Goal: Task Accomplishment & Management: Use online tool/utility

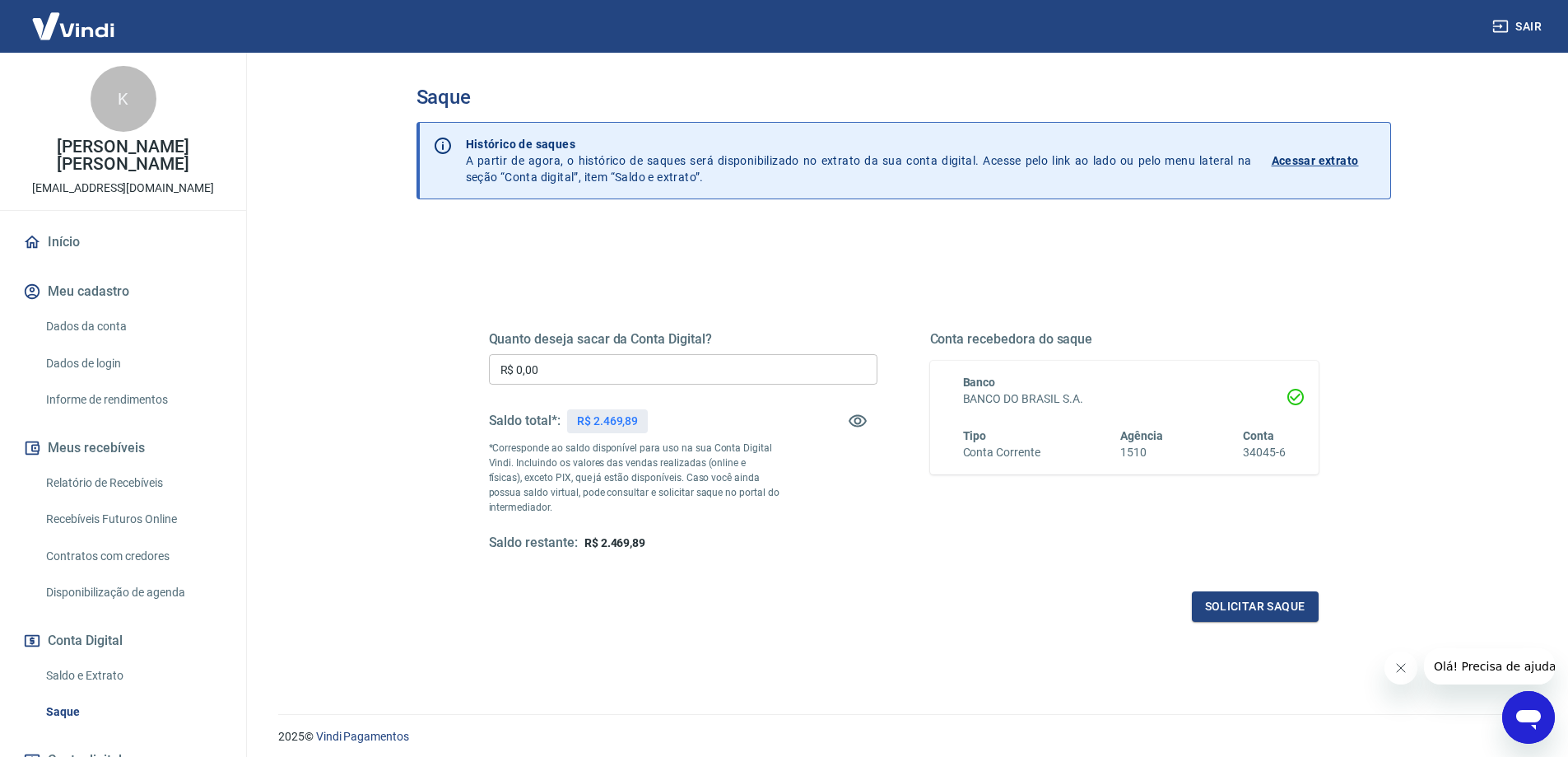
click at [571, 376] on input "R$ 0,00" at bounding box center [683, 369] width 389 height 31
type input "R$ 2.469,89"
click at [1232, 606] on button "Solicitar saque" at bounding box center [1255, 606] width 127 height 31
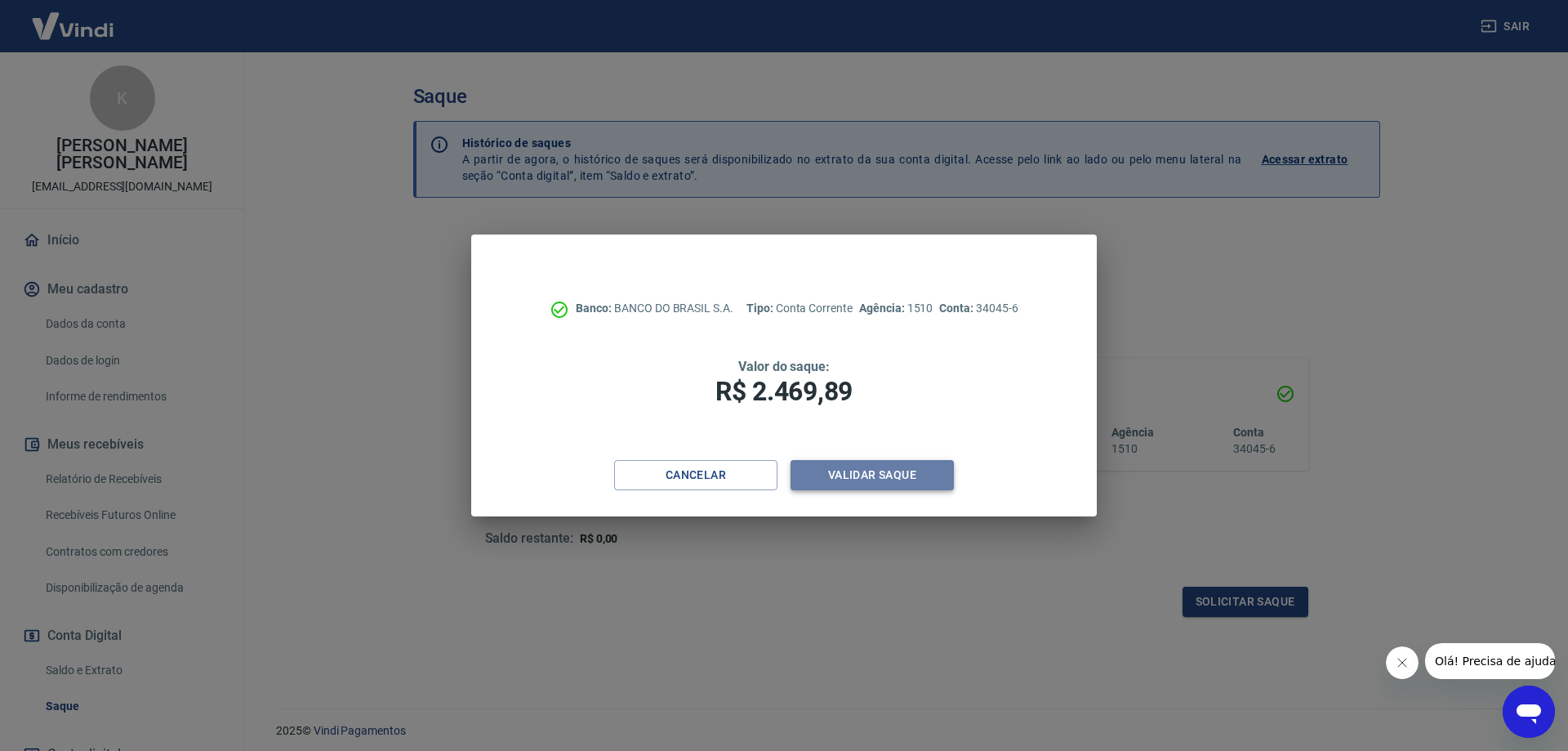
click at [893, 471] on button "Validar saque" at bounding box center [871, 474] width 163 height 30
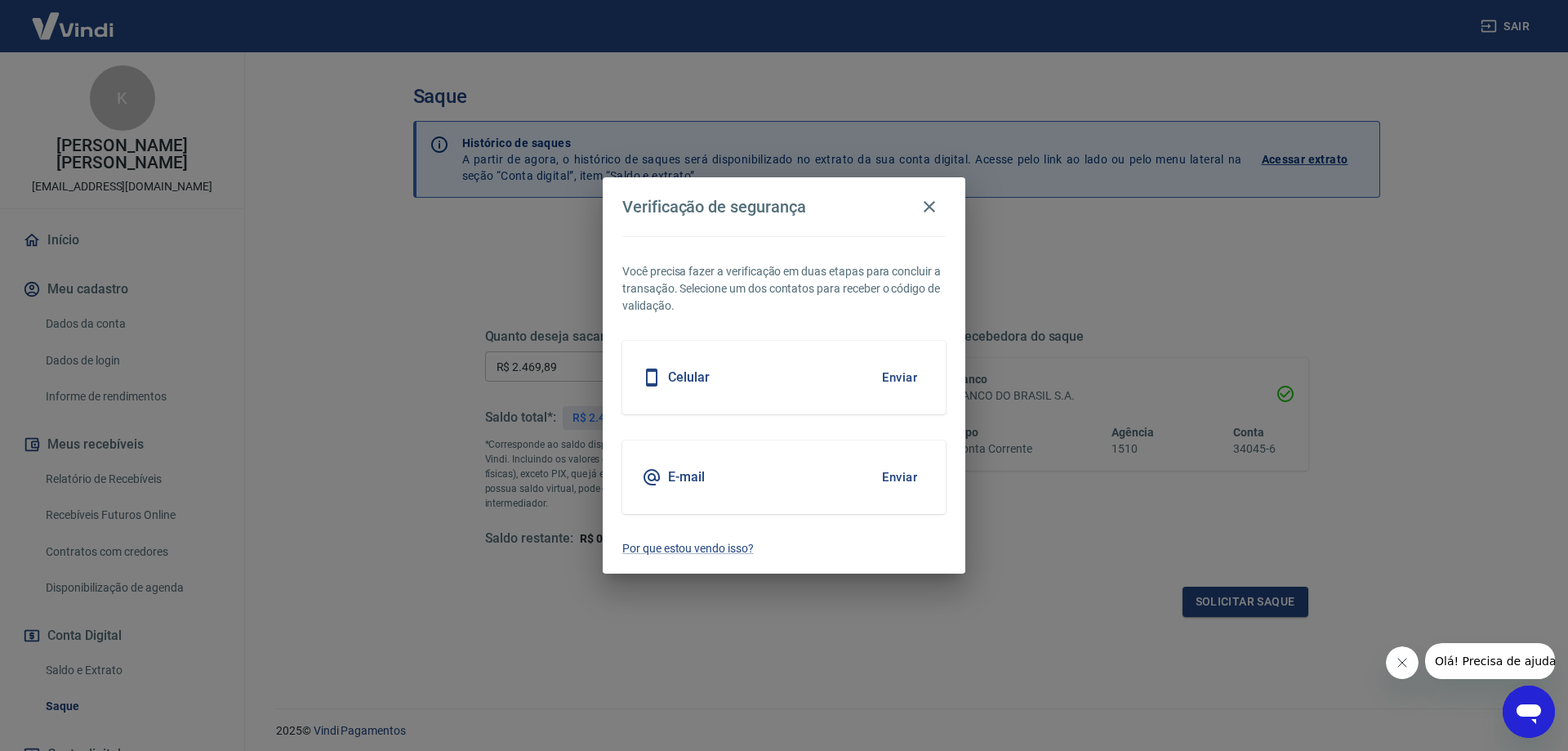
click at [694, 381] on h5 "Celular" at bounding box center [688, 378] width 42 height 16
click at [898, 376] on button "Enviar" at bounding box center [899, 378] width 53 height 34
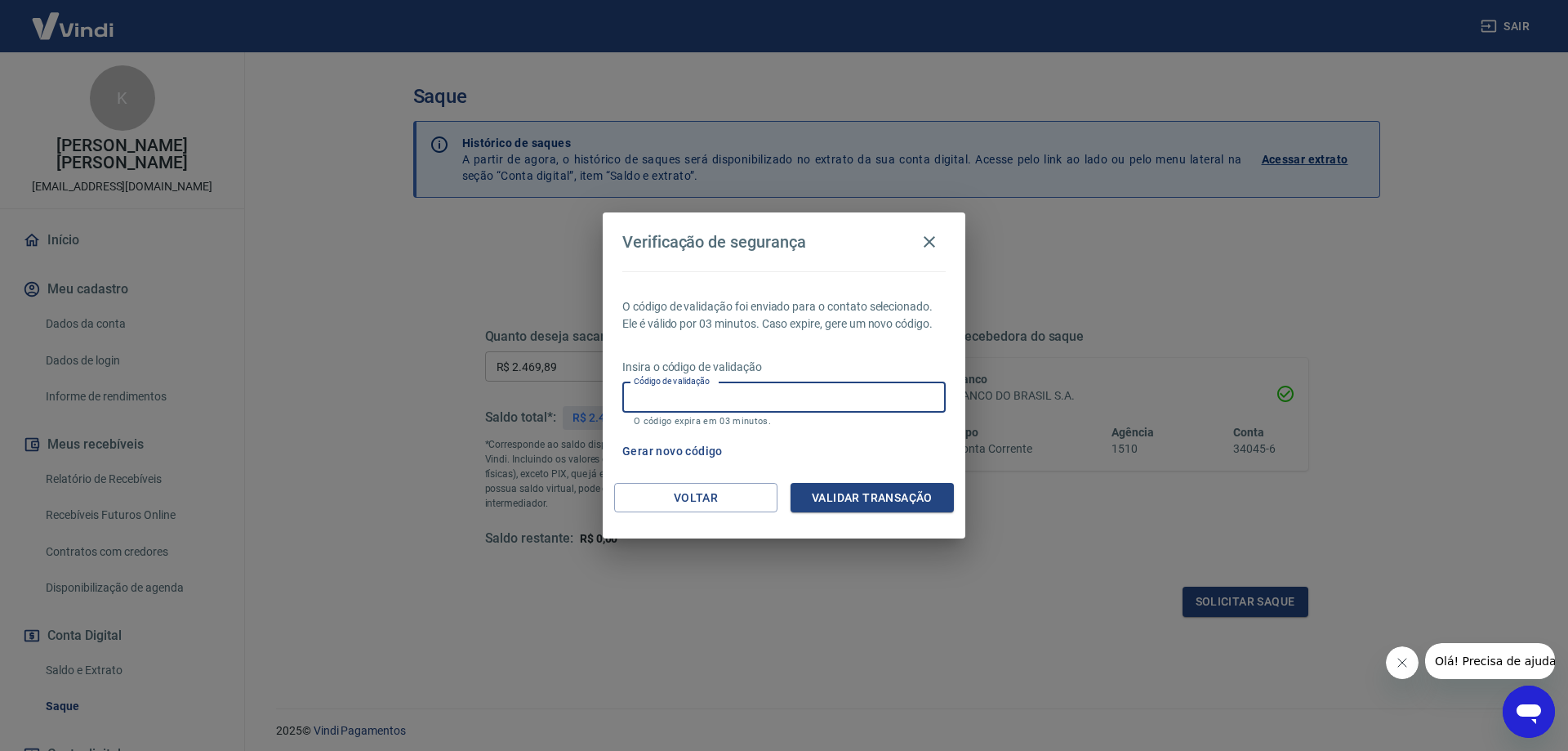
click at [839, 403] on input "Código de validação" at bounding box center [784, 397] width 323 height 30
click at [588, 628] on div "Verificação de segurança O código de validação foi enviado para o contato selec…" at bounding box center [784, 375] width 1568 height 751
click at [671, 395] on input "Código de validação" at bounding box center [784, 397] width 323 height 30
type input "656196"
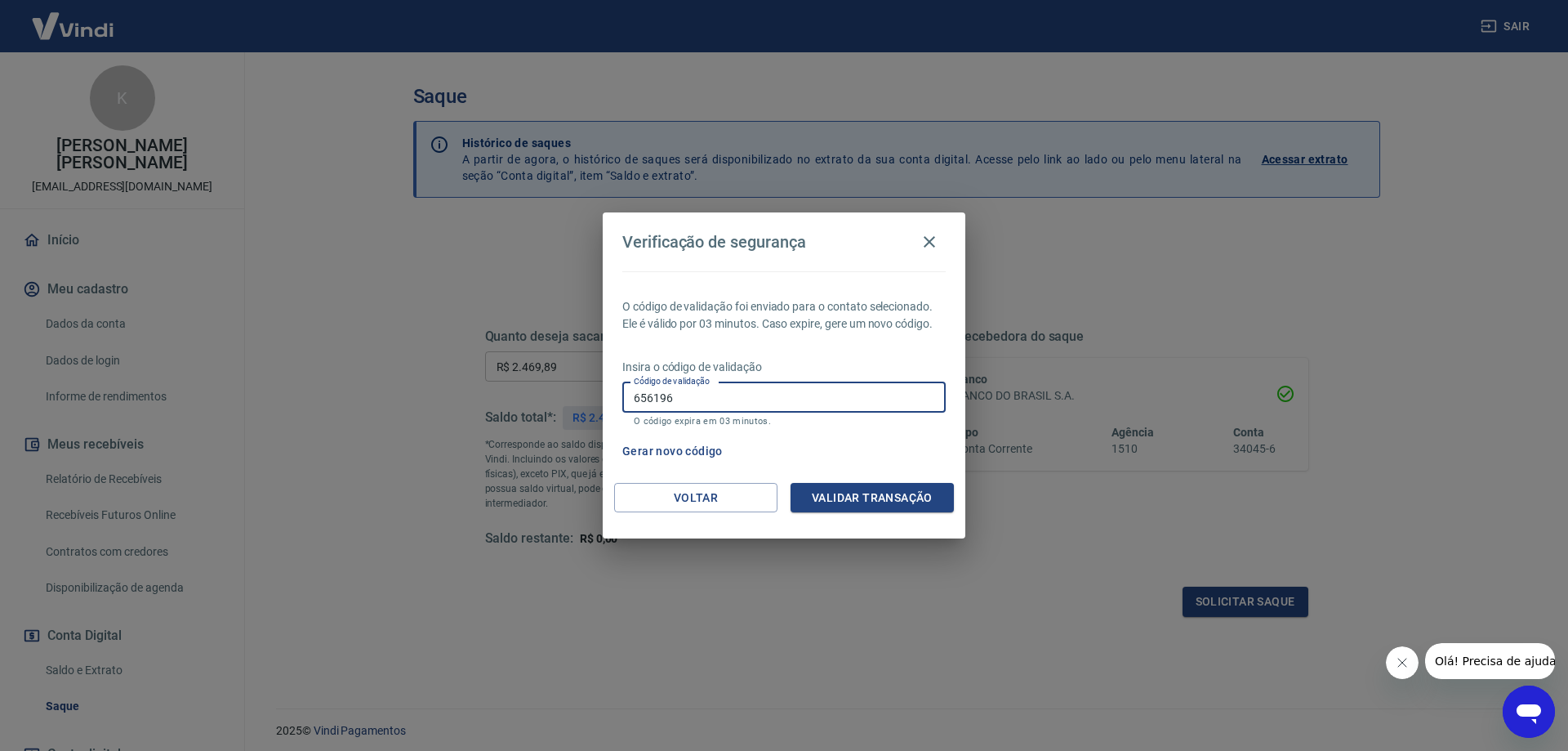
drag, startPoint x: 589, startPoint y: 401, endPoint x: 546, endPoint y: 401, distance: 43.0
click at [553, 401] on div "Verificação de segurança O código de validação foi enviado para o contato selec…" at bounding box center [784, 375] width 1568 height 751
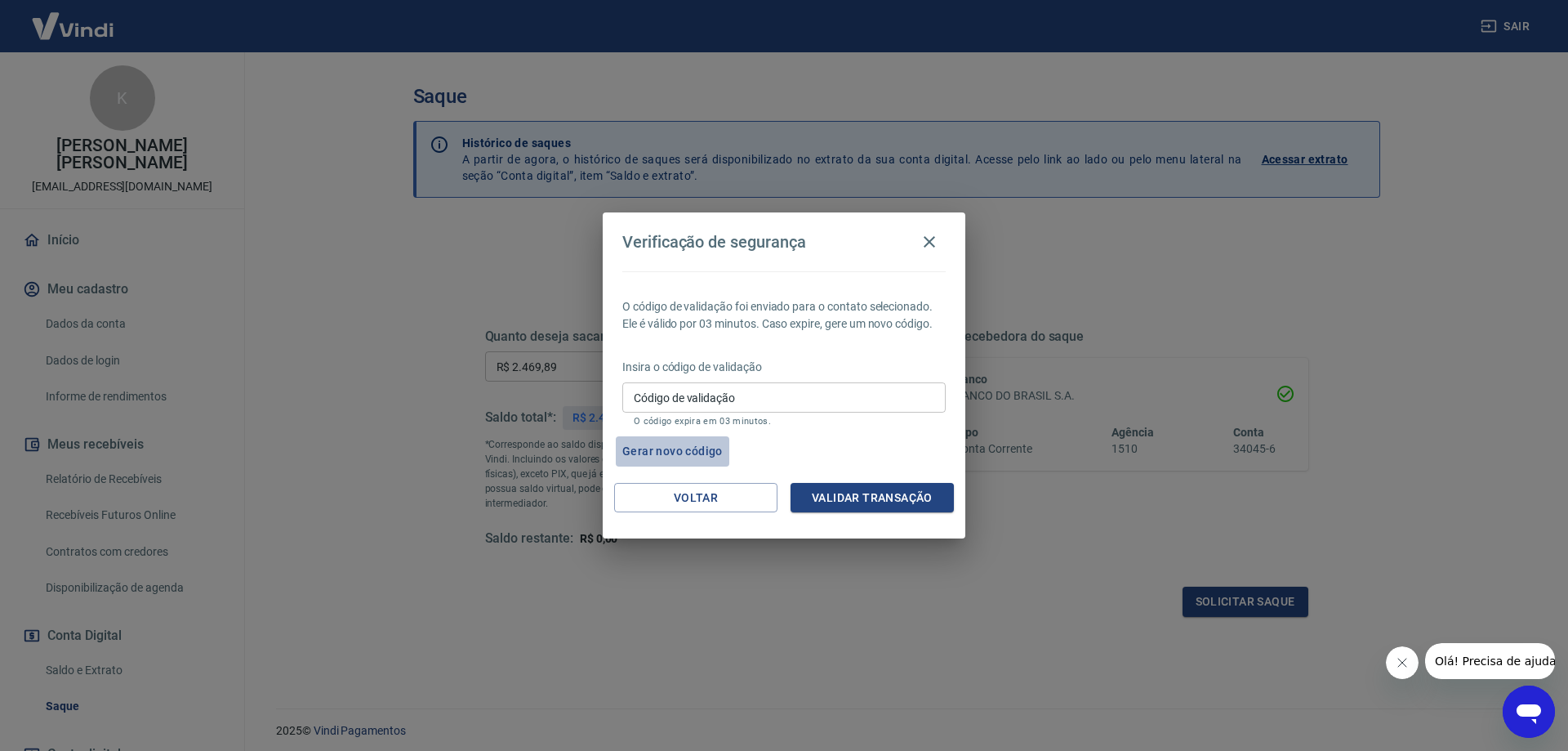
click at [662, 446] on button "Gerar novo código" at bounding box center [672, 451] width 113 height 30
click at [770, 384] on input "Código de validação" at bounding box center [784, 397] width 323 height 30
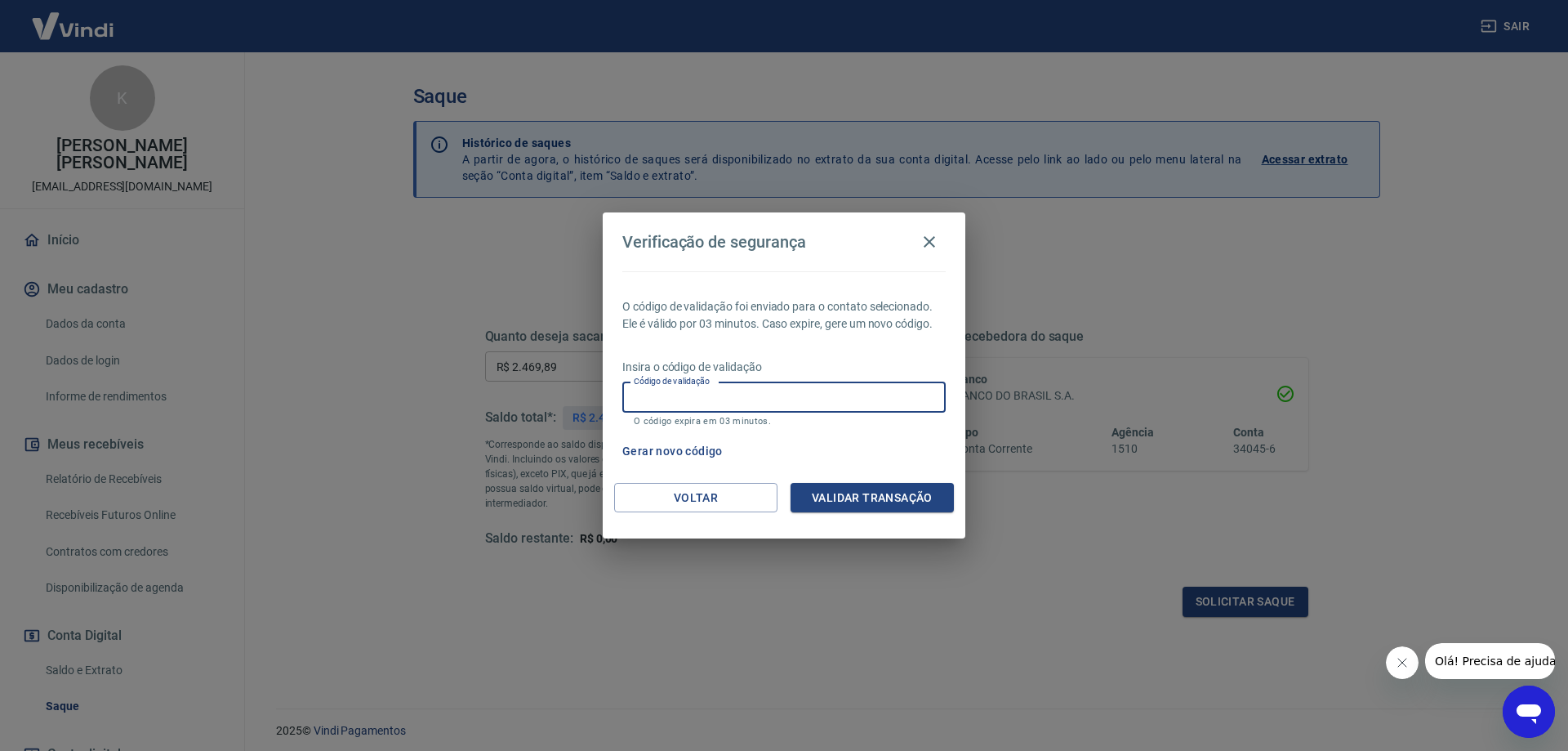
type input "6"
click at [833, 489] on button "Validar transação" at bounding box center [871, 497] width 163 height 30
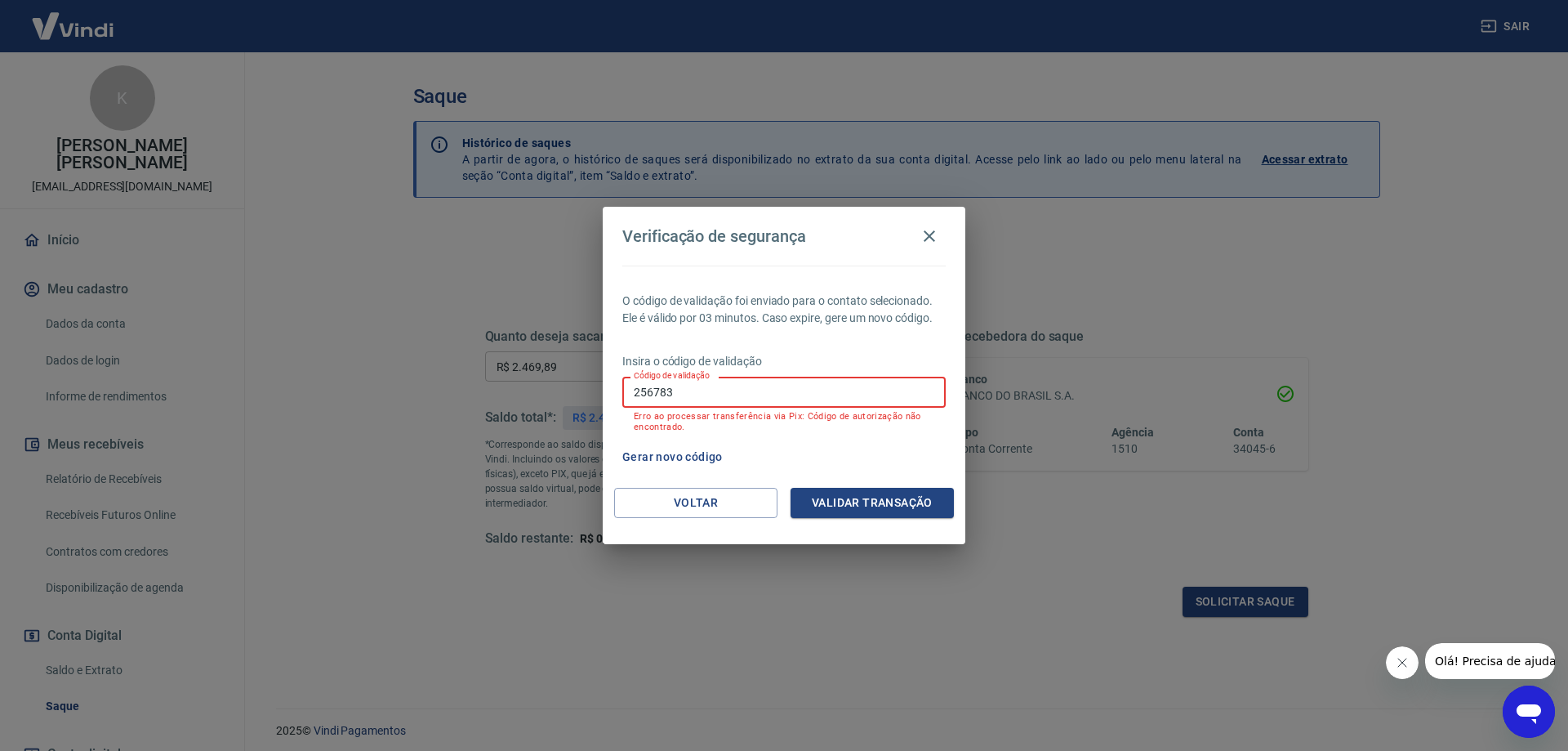
drag, startPoint x: 698, startPoint y: 389, endPoint x: 505, endPoint y: 400, distance: 193.3
click at [506, 397] on div "Verificação de segurança O código de validação foi enviado para o contato selec…" at bounding box center [784, 375] width 1568 height 751
type input "173597"
click at [853, 497] on button "Validar transação" at bounding box center [871, 502] width 163 height 30
drag, startPoint x: 681, startPoint y: 387, endPoint x: 549, endPoint y: 389, distance: 132.0
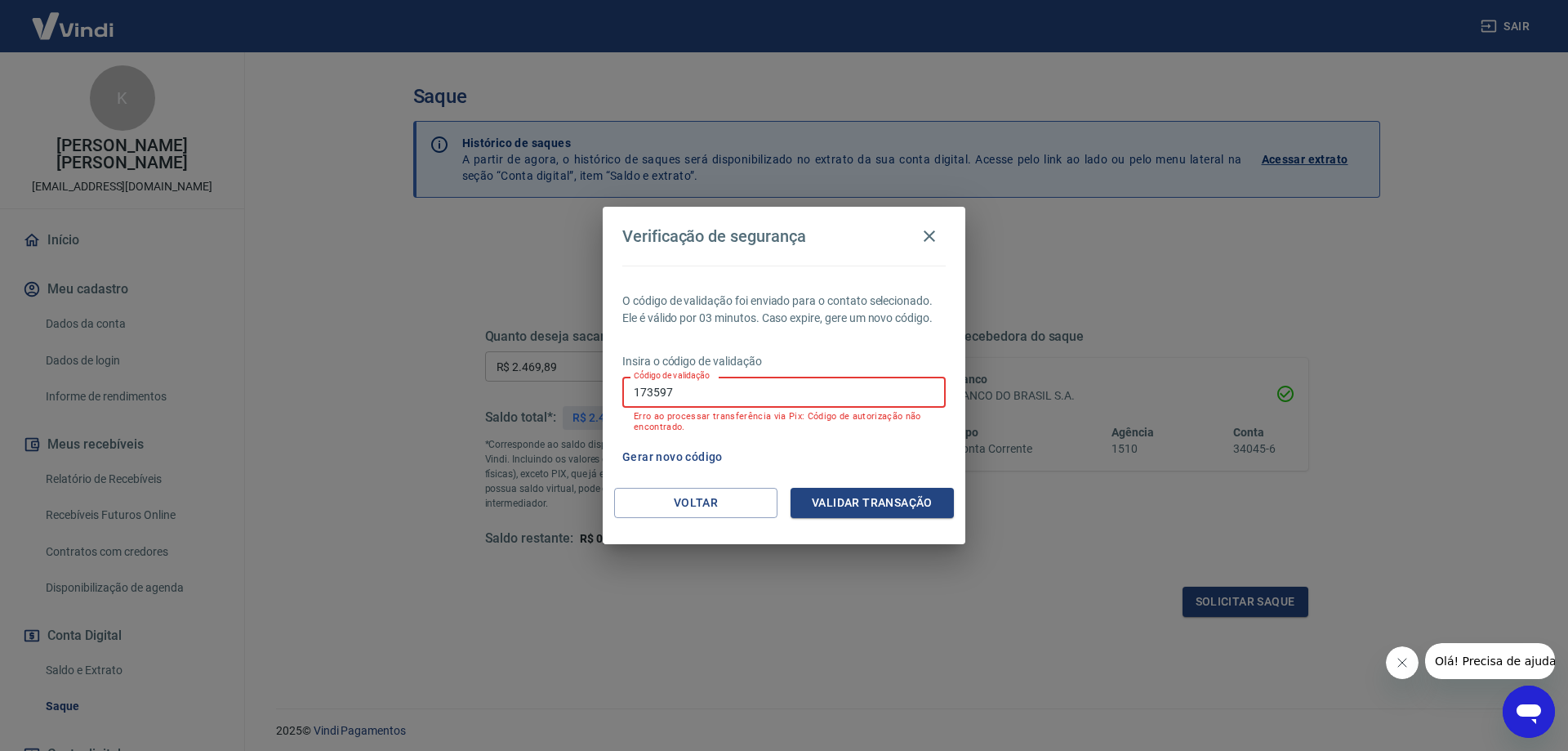
click at [552, 387] on div "Verificação de segurança O código de validação foi enviado para o contato selec…" at bounding box center [784, 375] width 1568 height 751
click at [854, 504] on button "Validar transação" at bounding box center [871, 502] width 163 height 30
drag, startPoint x: 698, startPoint y: 394, endPoint x: 537, endPoint y: 394, distance: 161.0
click at [537, 394] on div "Verificação de segurança O código de validação foi enviado para o contato selec…" at bounding box center [784, 375] width 1568 height 751
type input "709266"
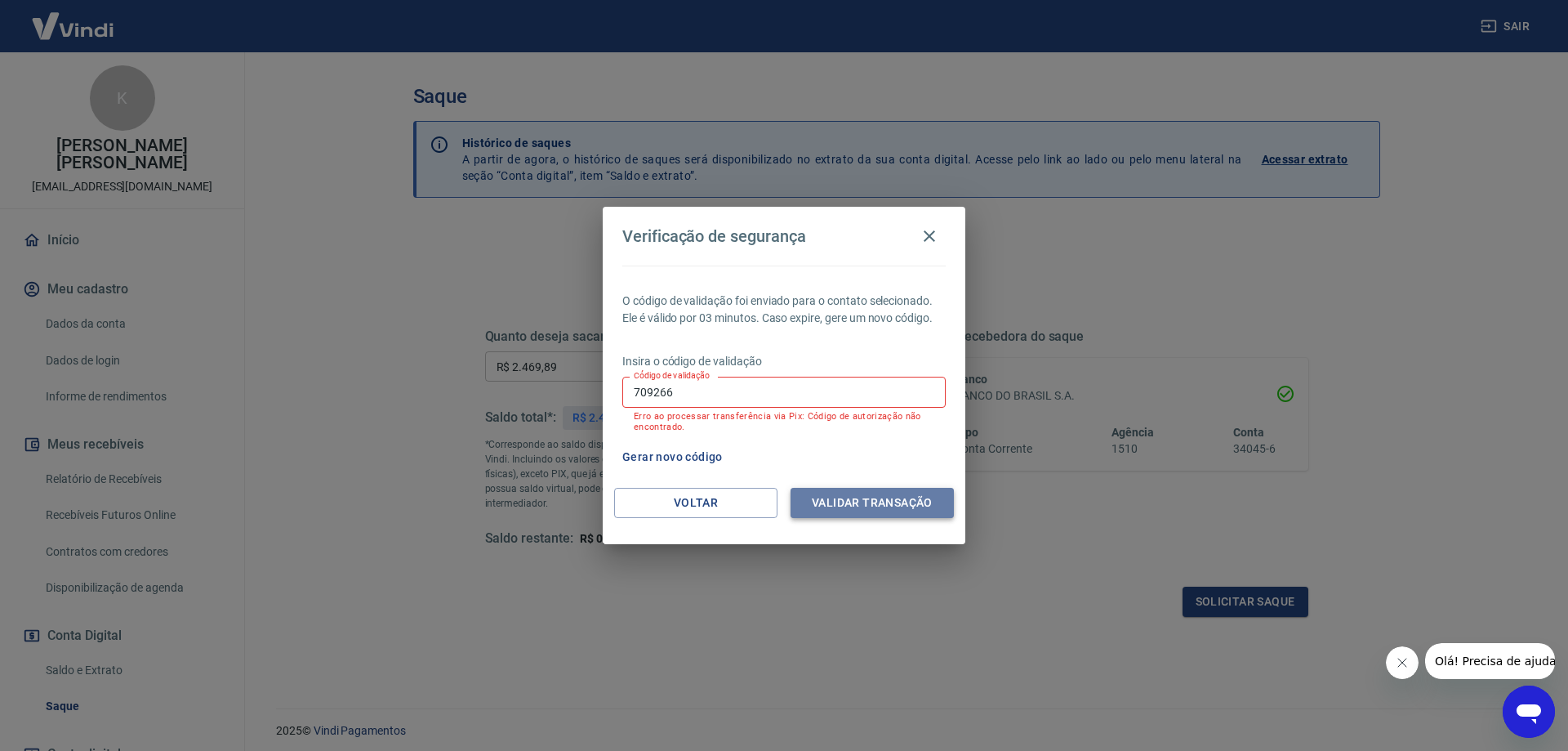
click at [863, 505] on button "Validar transação" at bounding box center [871, 502] width 163 height 30
click at [922, 228] on icon "button" at bounding box center [930, 236] width 20 height 20
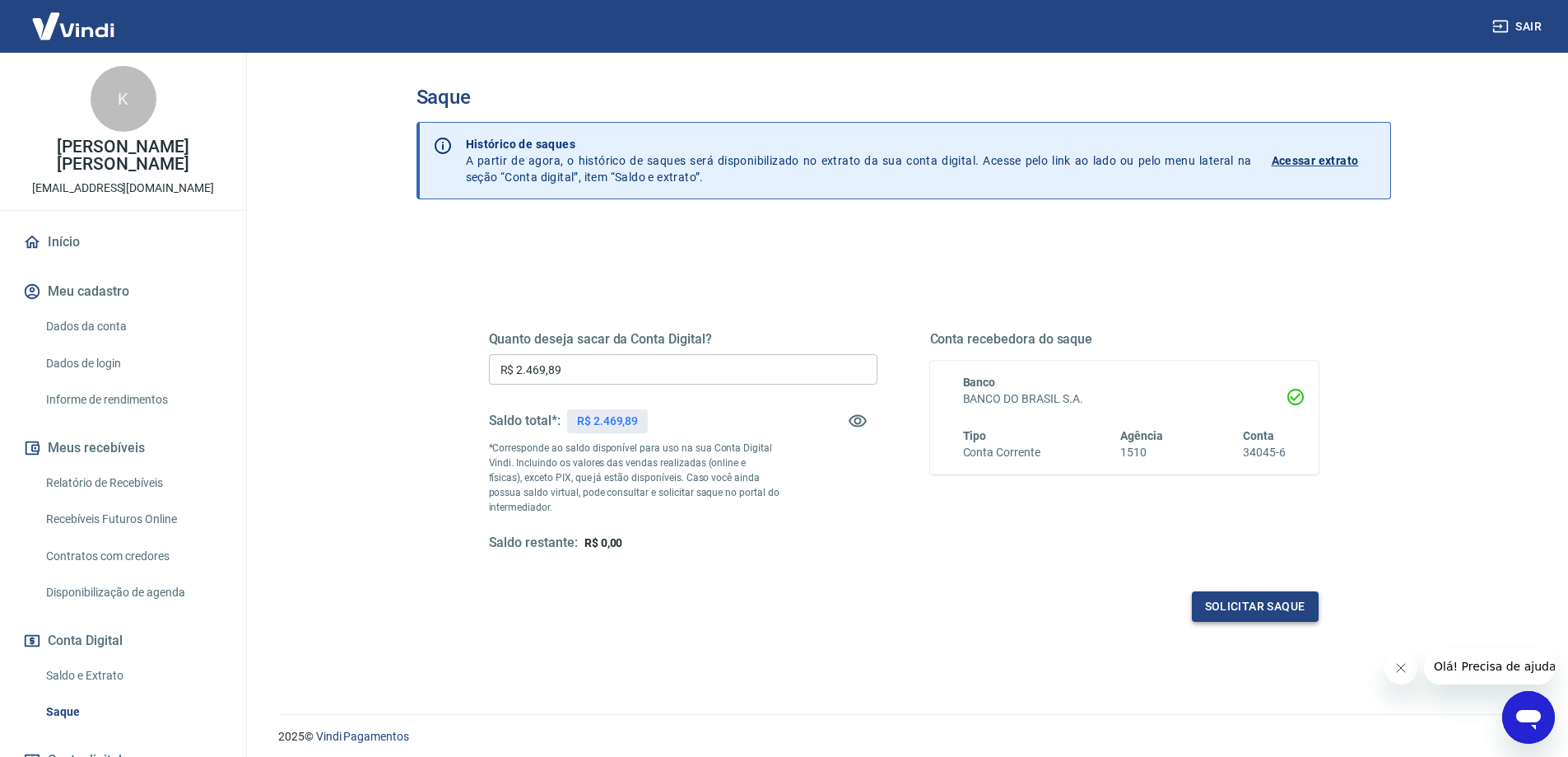
click at [1288, 606] on button "Solicitar saque" at bounding box center [1255, 606] width 127 height 31
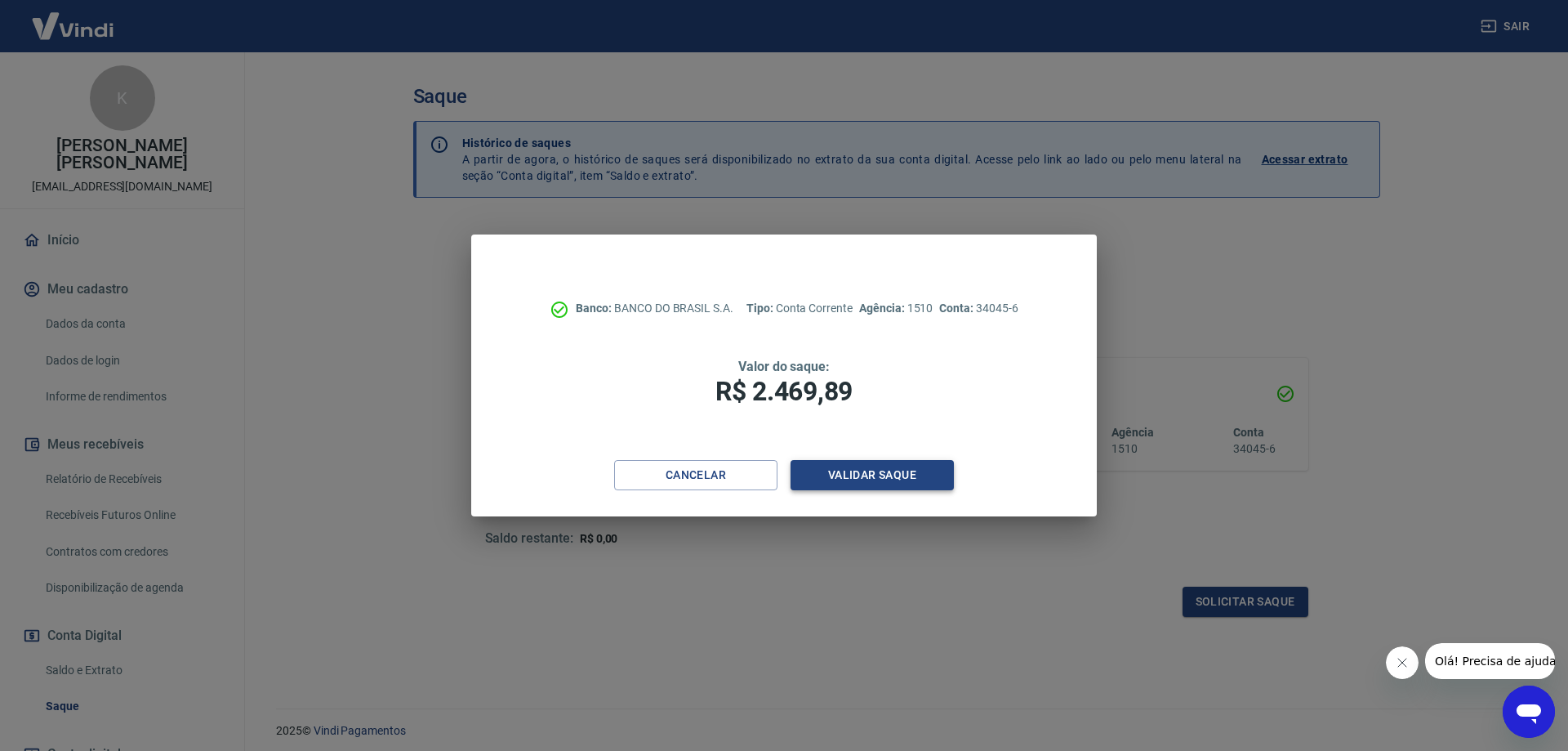
click at [826, 473] on button "Validar saque" at bounding box center [871, 474] width 163 height 30
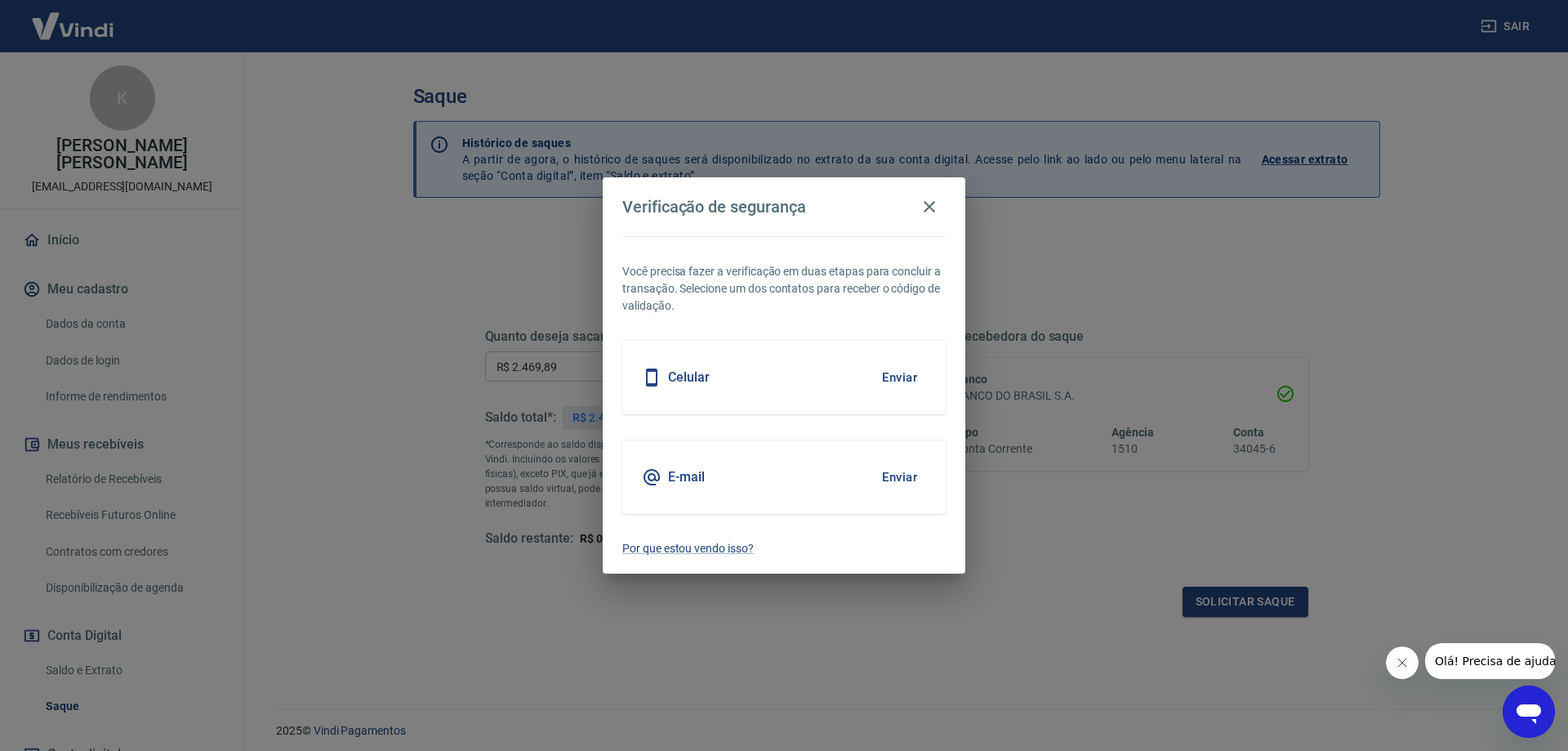
click at [892, 373] on button "Enviar" at bounding box center [899, 378] width 53 height 34
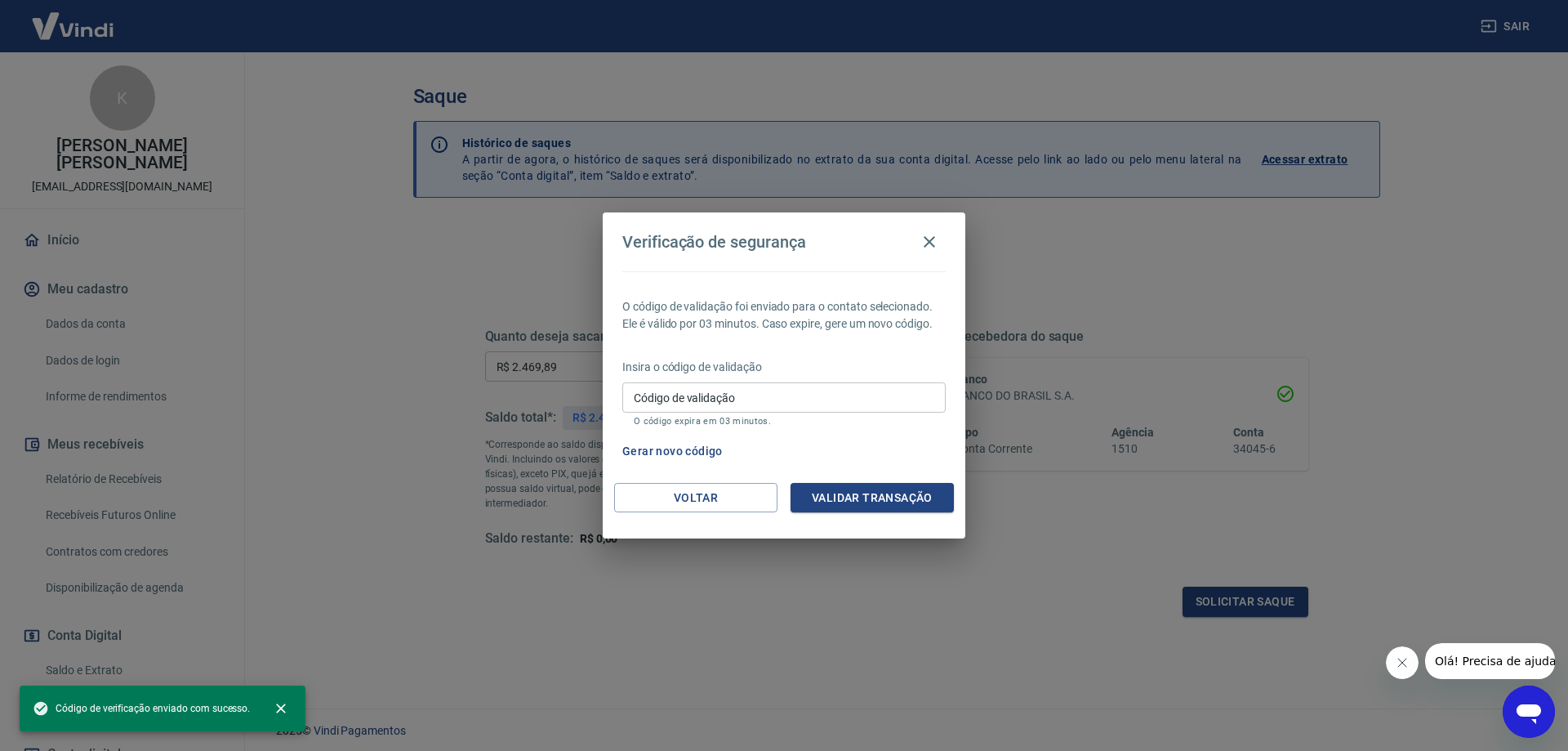
click at [703, 399] on input "Código de validação" at bounding box center [784, 397] width 323 height 30
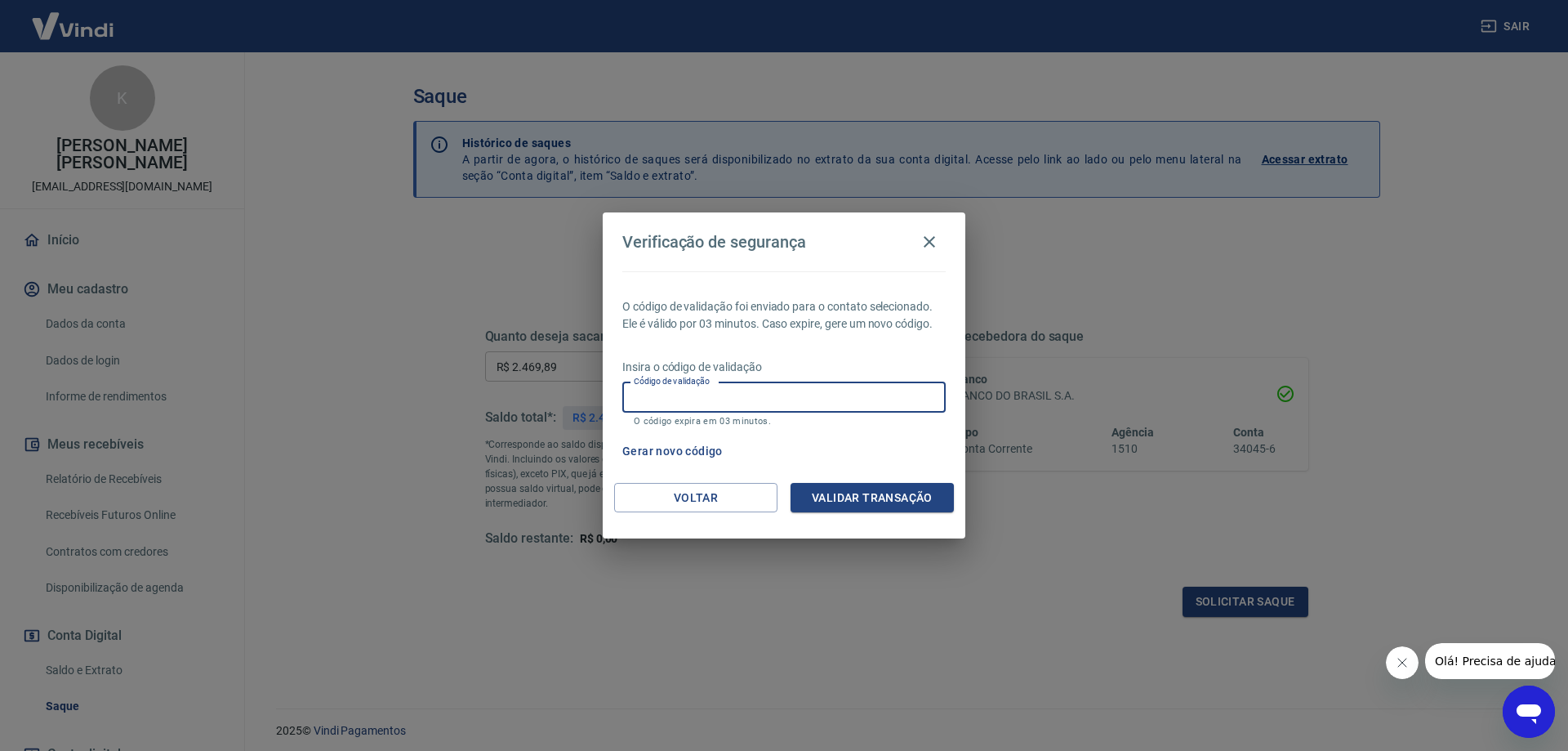
click at [693, 456] on button "Gerar novo código" at bounding box center [672, 451] width 113 height 30
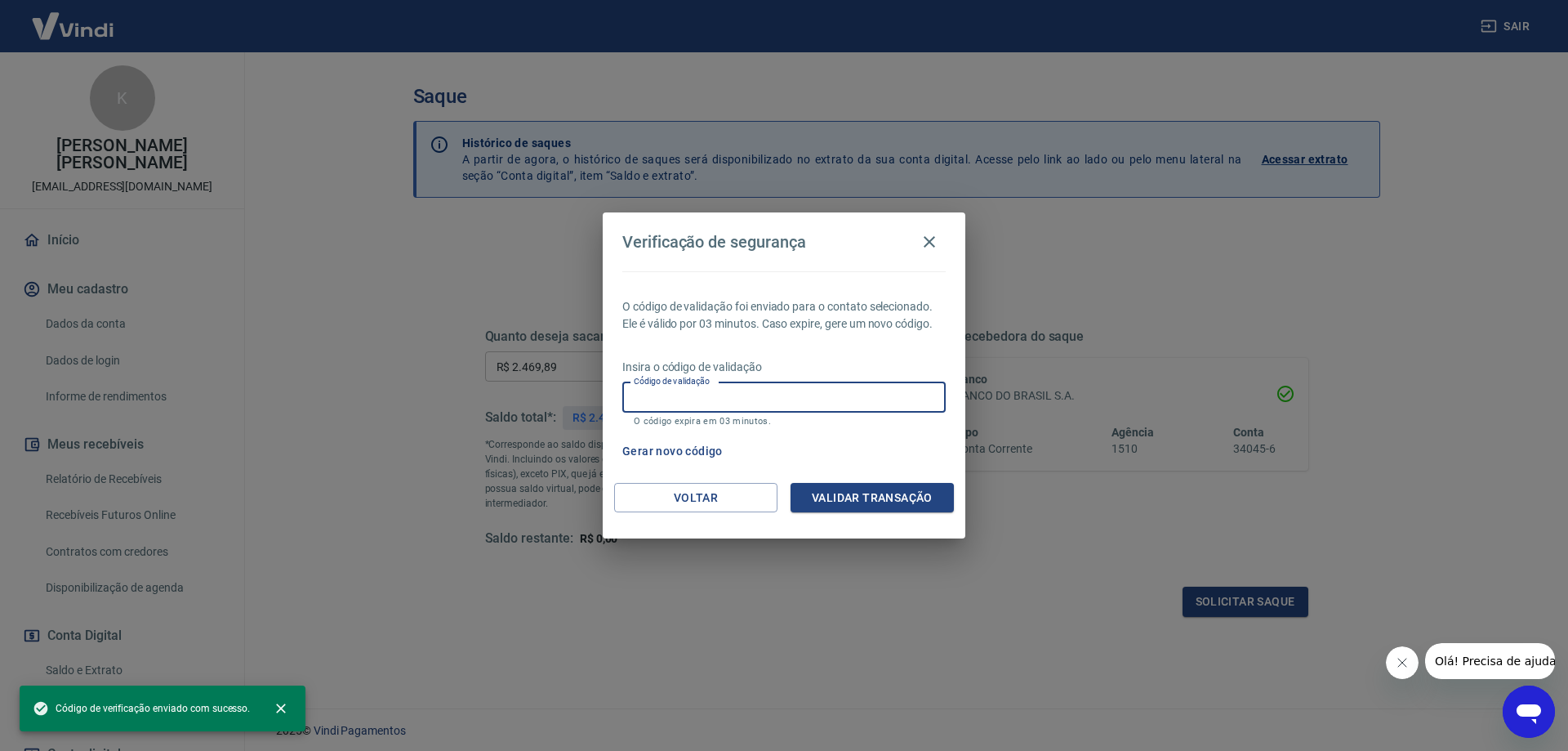
click at [722, 401] on input "Código de validação" at bounding box center [784, 397] width 323 height 30
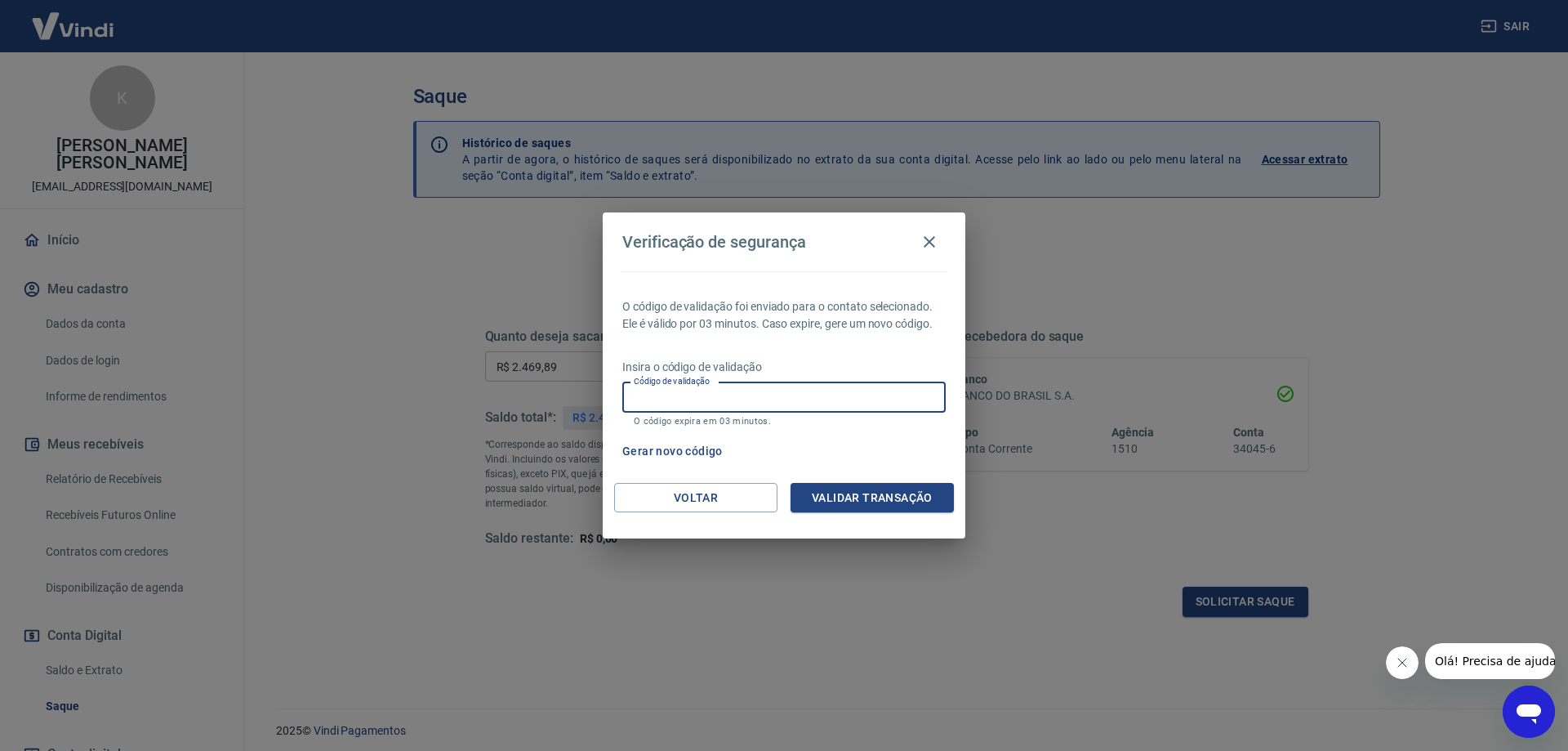
click at [722, 401] on input "Código de validação" at bounding box center [784, 397] width 323 height 30
click at [841, 494] on button "Validar transação" at bounding box center [871, 497] width 163 height 30
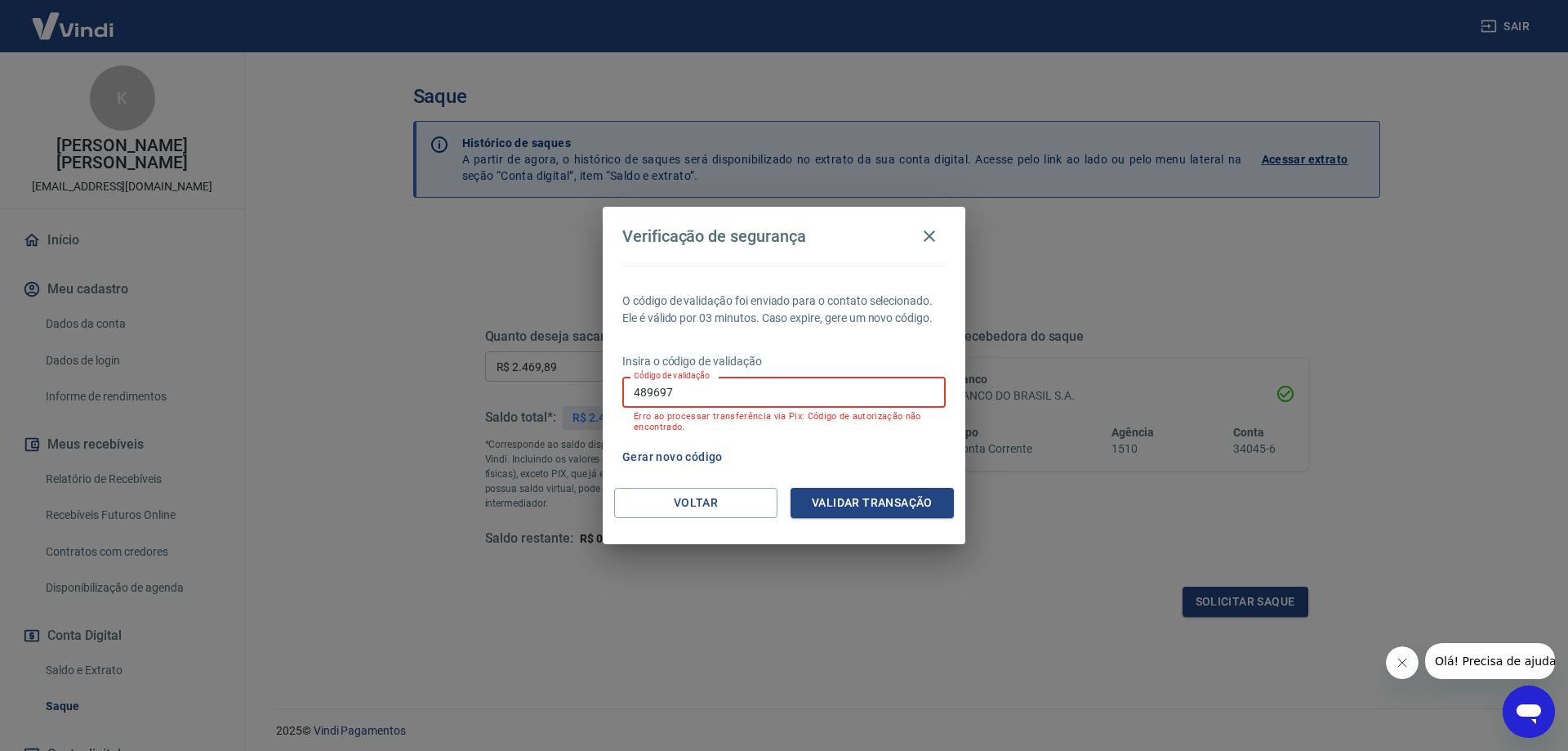
drag, startPoint x: 722, startPoint y: 403, endPoint x: 420, endPoint y: 401, distance: 302.0
click at [420, 401] on div "Verificação de segurança O código de validação foi enviado para o contato selec…" at bounding box center [784, 375] width 1568 height 751
type input "343101"
click at [832, 503] on button "Validar transação" at bounding box center [871, 502] width 163 height 30
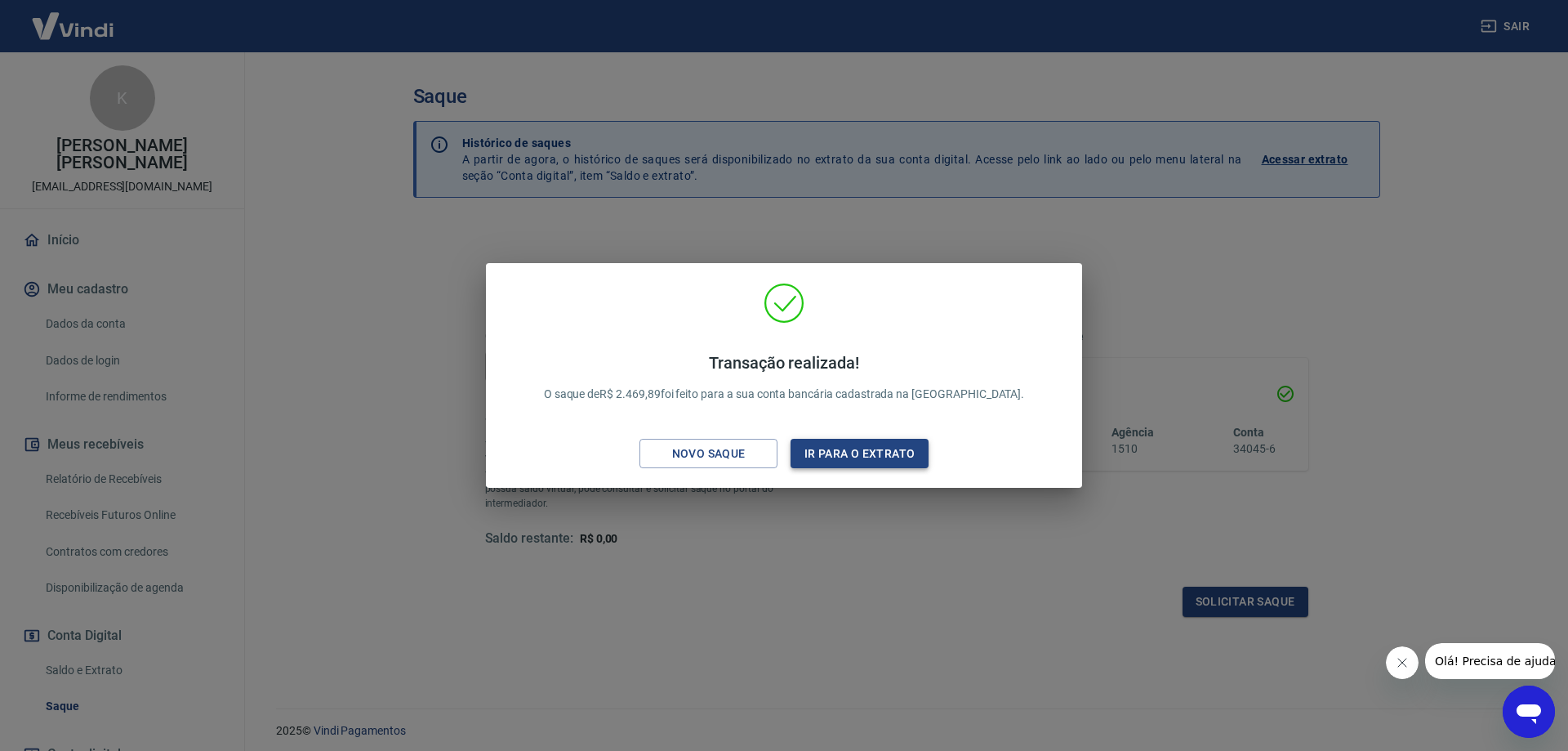
click at [860, 442] on button "Ir para o extrato" at bounding box center [859, 453] width 138 height 30
